Goal: Task Accomplishment & Management: Use online tool/utility

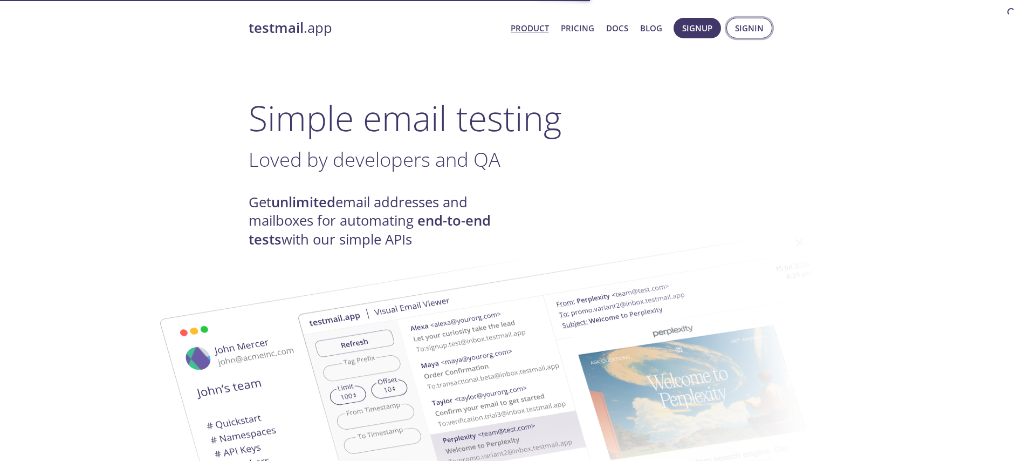
click at [758, 31] on span "Signin" at bounding box center [749, 28] width 29 height 14
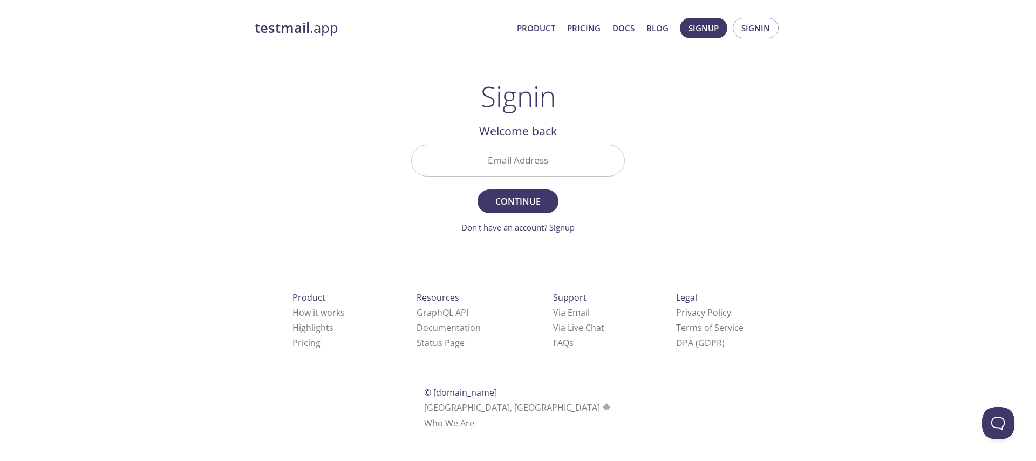
click at [551, 160] on input "Email Address" at bounding box center [518, 160] width 213 height 31
type input "[EMAIL_ADDRESS][DOMAIN_NAME]"
click at [537, 197] on span "Continue" at bounding box center [517, 201] width 57 height 15
click at [537, 197] on form "Email Address [EMAIL_ADDRESS][DOMAIN_NAME] Continue Don't have an account? Sign…" at bounding box center [518, 189] width 214 height 89
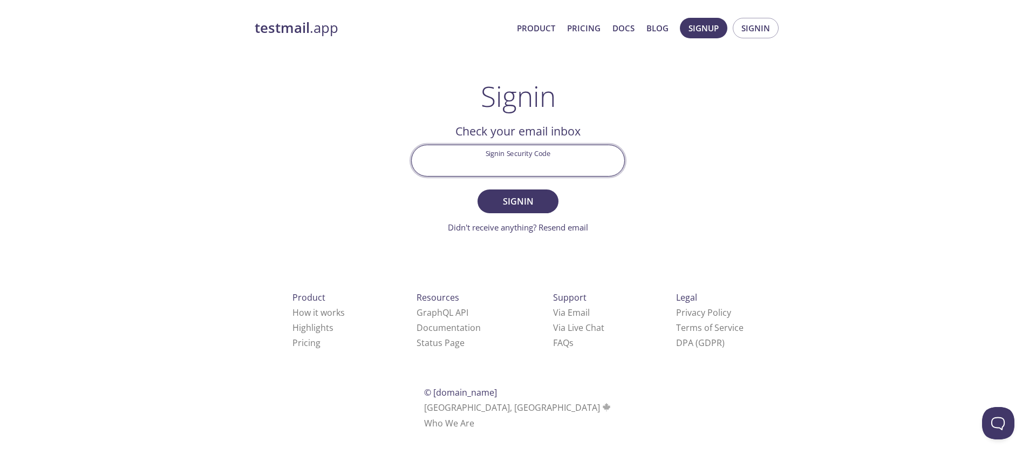
click at [529, 166] on input "Signin Security Code" at bounding box center [518, 160] width 213 height 31
paste input "BGXKV8R"
type input "BGXKV8R"
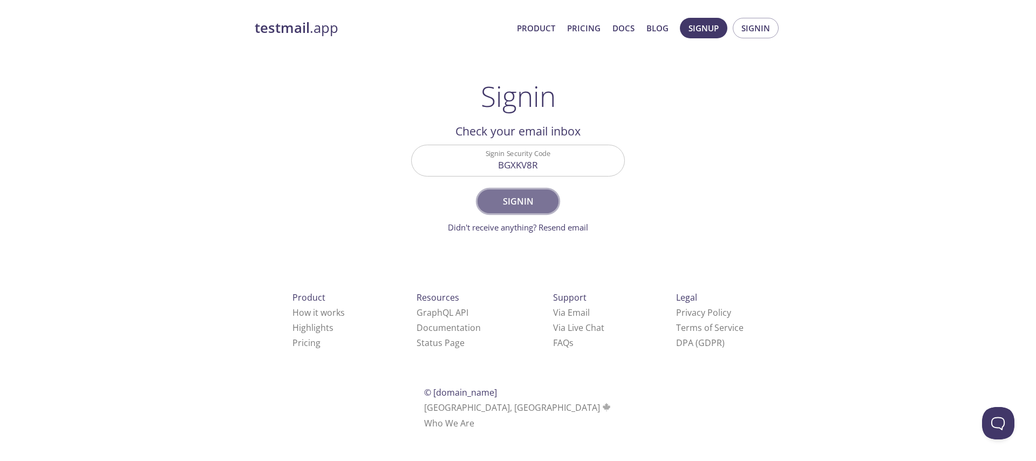
click at [535, 195] on span "Signin" at bounding box center [517, 201] width 57 height 15
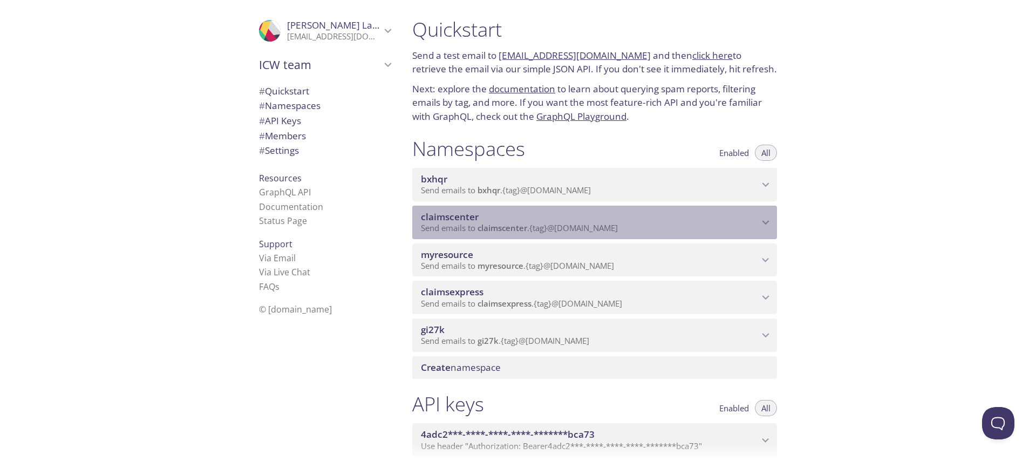
click at [536, 226] on span "Send emails to claimscenter . {tag} @[DOMAIN_NAME]" at bounding box center [519, 227] width 197 height 11
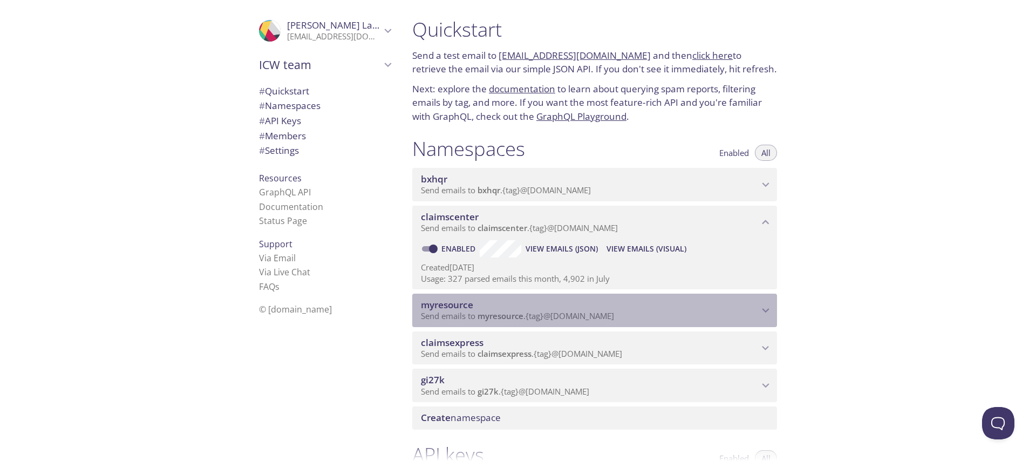
click at [502, 299] on span "myresource" at bounding box center [590, 305] width 338 height 12
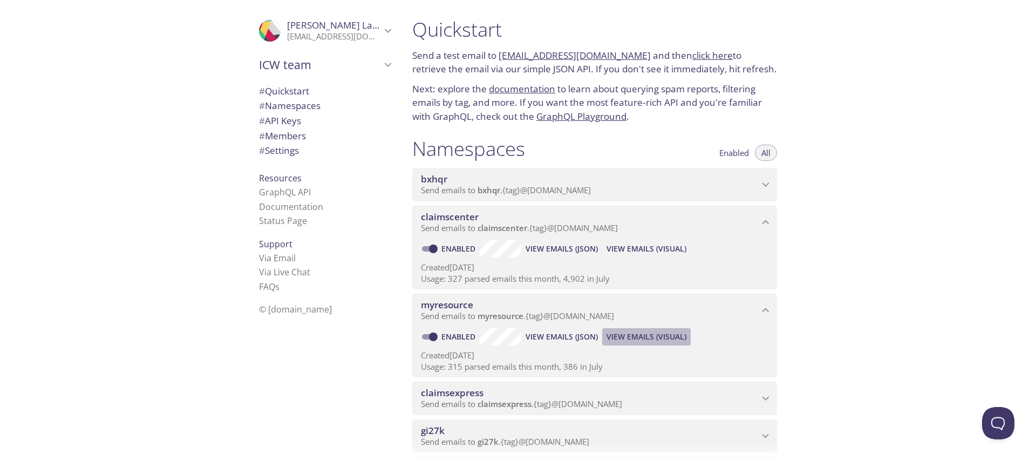
click at [673, 332] on span "View Emails (Visual)" at bounding box center [646, 336] width 80 height 13
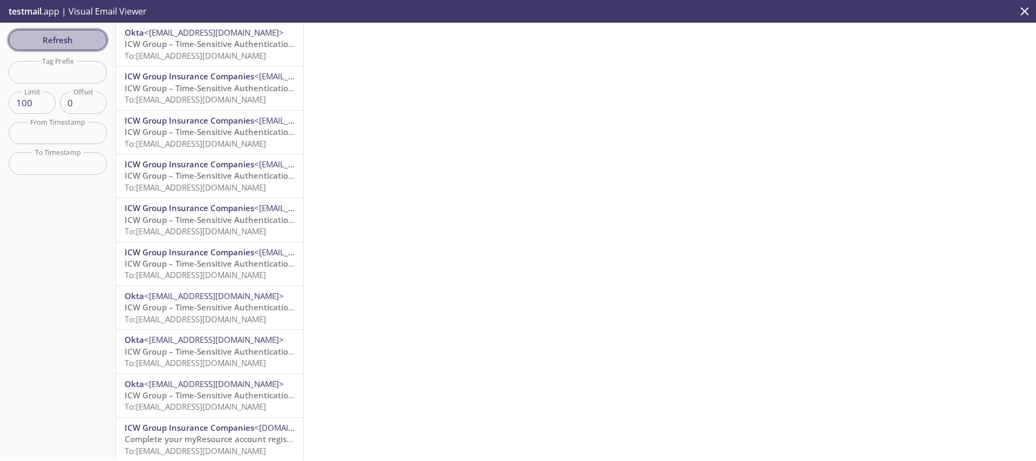
click at [45, 36] on span "Refresh" at bounding box center [57, 40] width 81 height 14
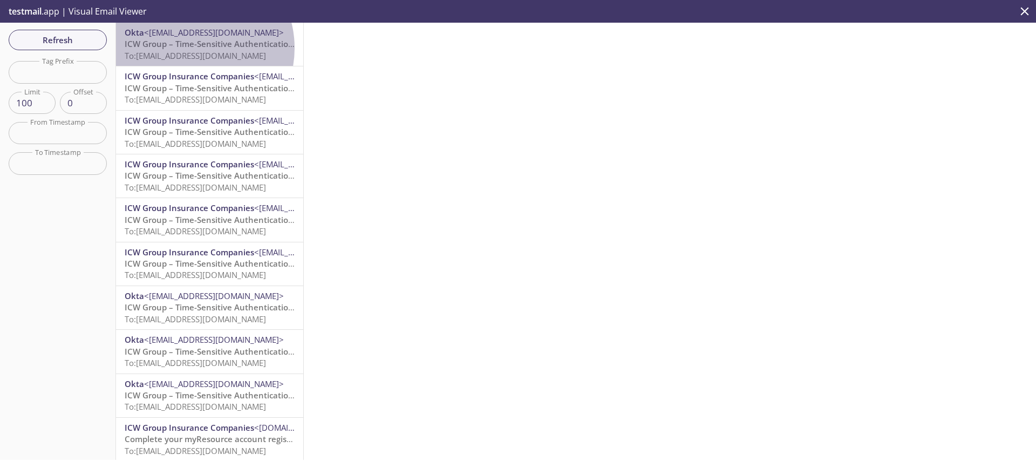
click at [189, 48] on span "ICW Group – Time-Sensitive Authentication Code" at bounding box center [220, 43] width 191 height 11
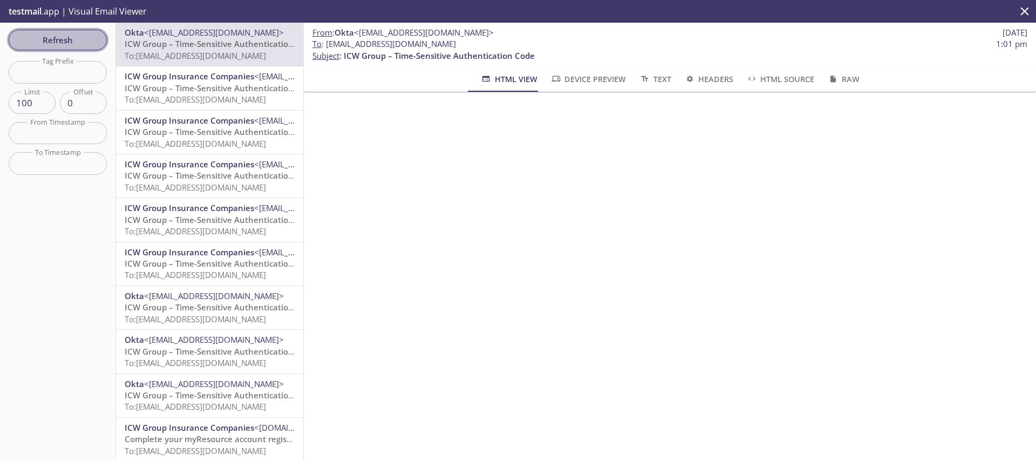
click at [53, 36] on span "Refresh" at bounding box center [57, 40] width 81 height 14
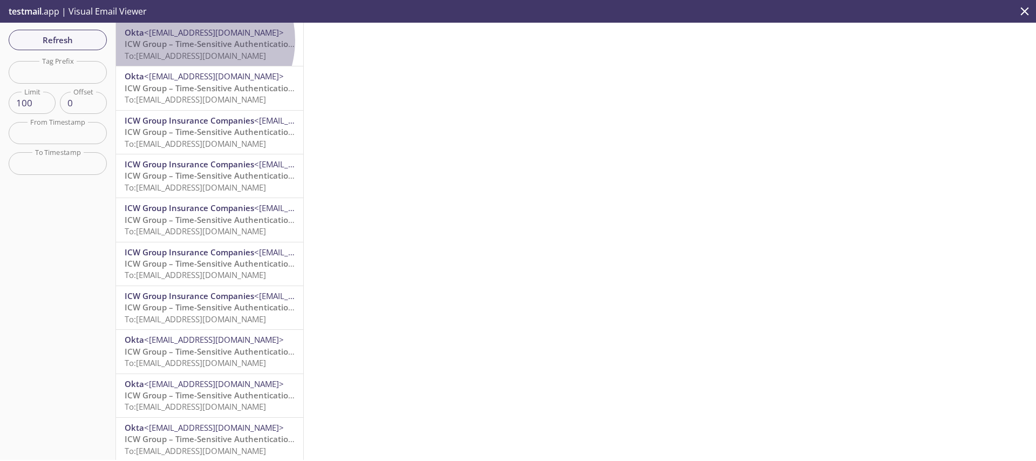
click at [194, 40] on span "ICW Group – Time-Sensitive Authentication Code" at bounding box center [220, 43] width 191 height 11
